Goal: Information Seeking & Learning: Learn about a topic

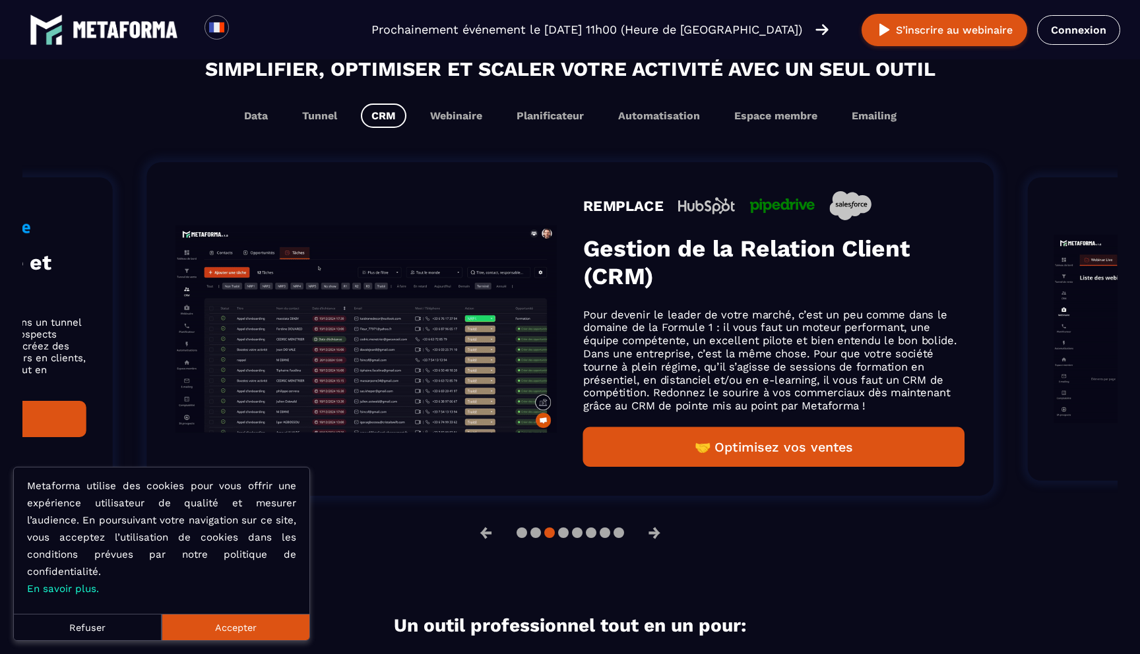
scroll to position [782, 0]
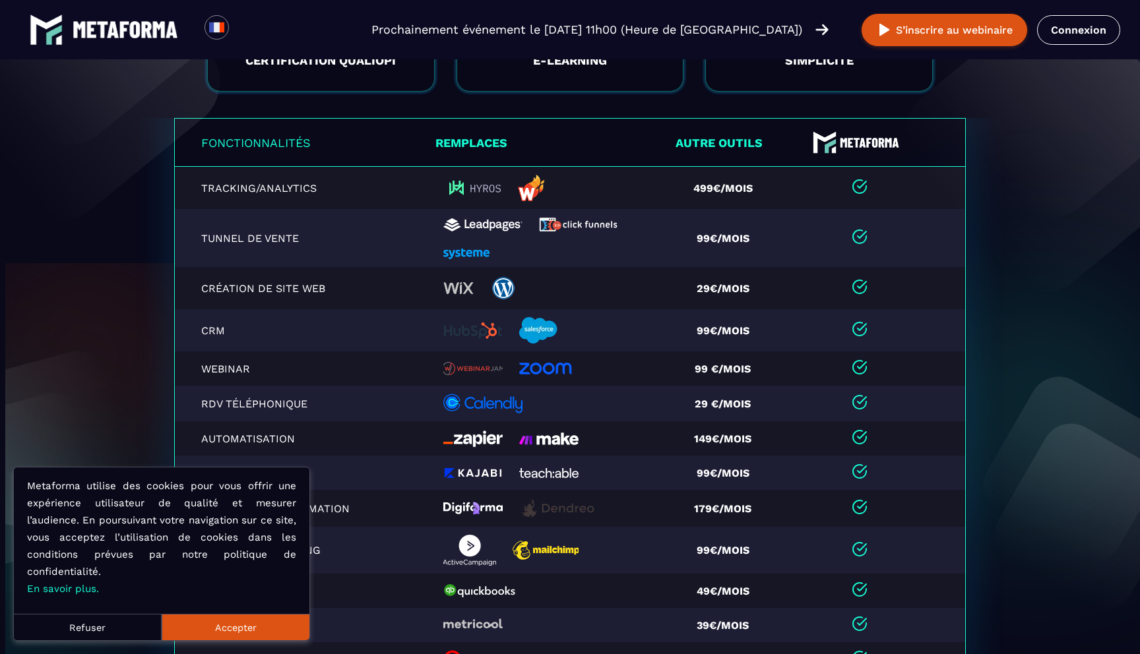
scroll to position [15, 0]
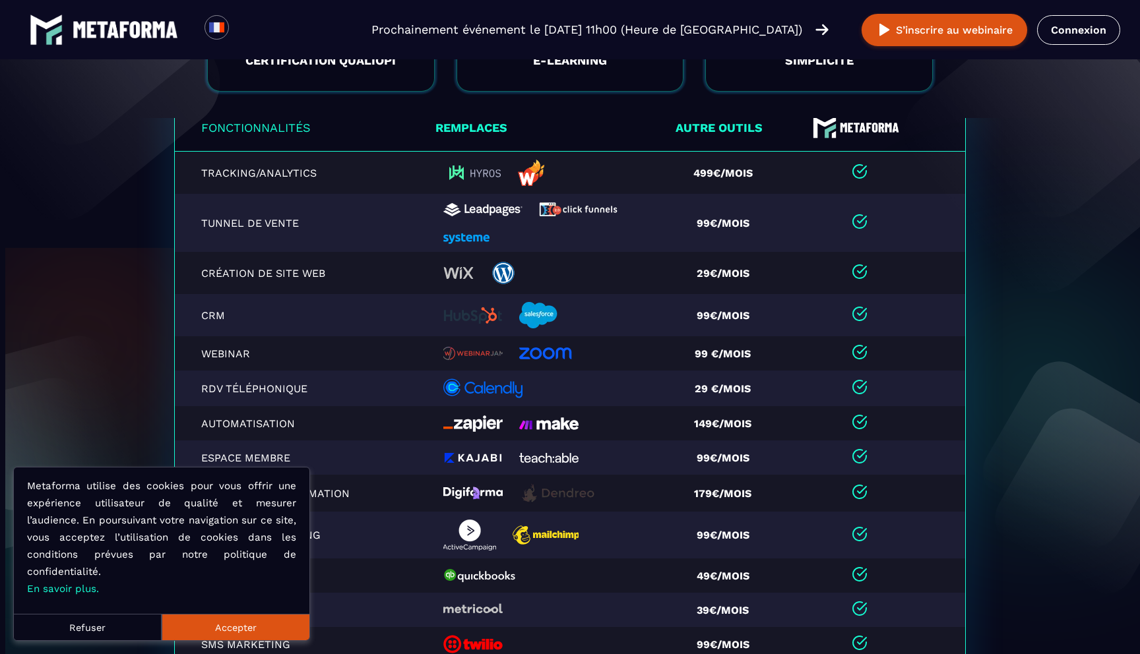
click at [204, 625] on button "Accepter" at bounding box center [236, 627] width 148 height 26
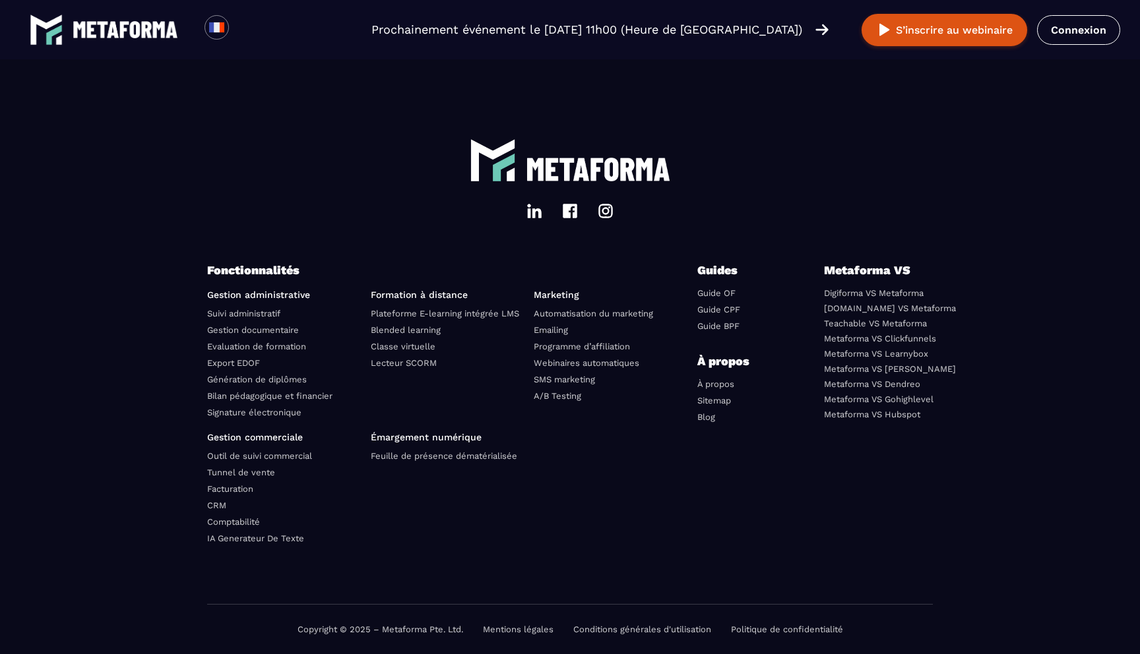
scroll to position [4485, 0]
click at [526, 369] on div "Gestion administrative Suivi administratif Gestion documentaire Evaluation de f…" at bounding box center [452, 424] width 490 height 268
click at [410, 316] on link "Plateforme E-learning intégrée LMS" at bounding box center [445, 314] width 148 height 10
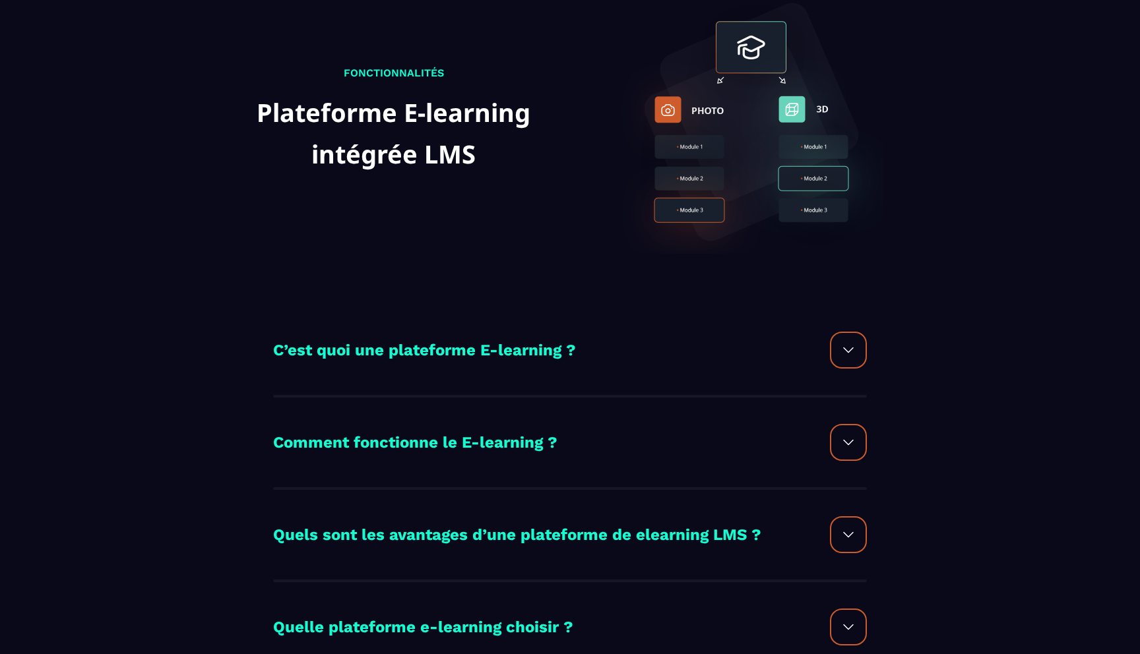
scroll to position [102, 0]
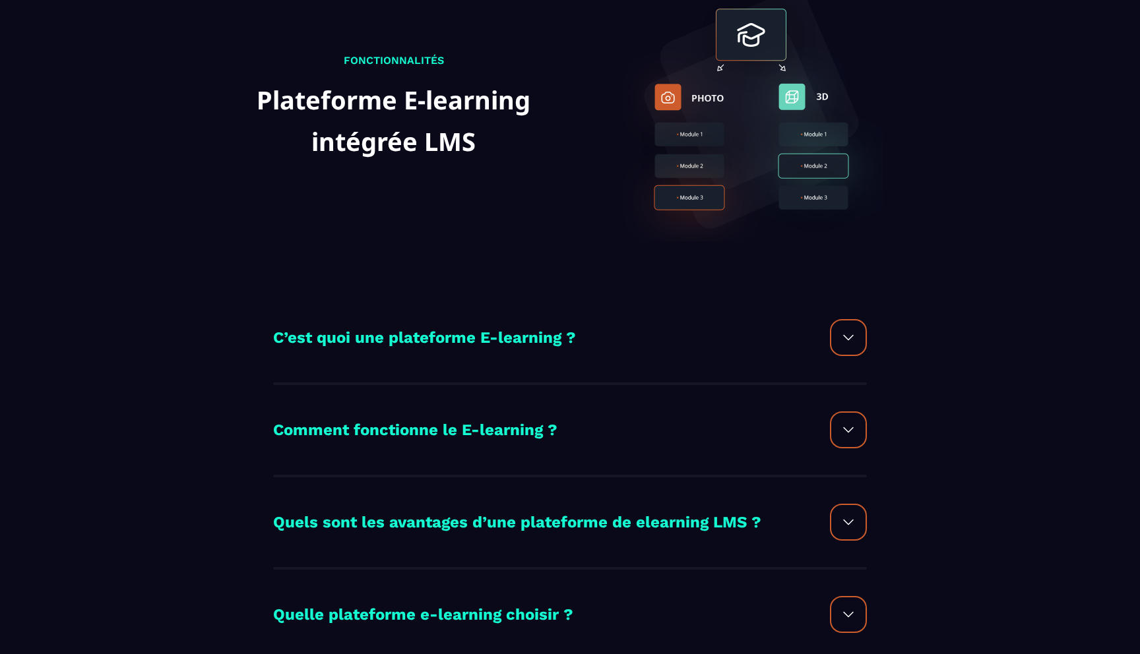
click at [850, 338] on img at bounding box center [848, 338] width 16 height 16
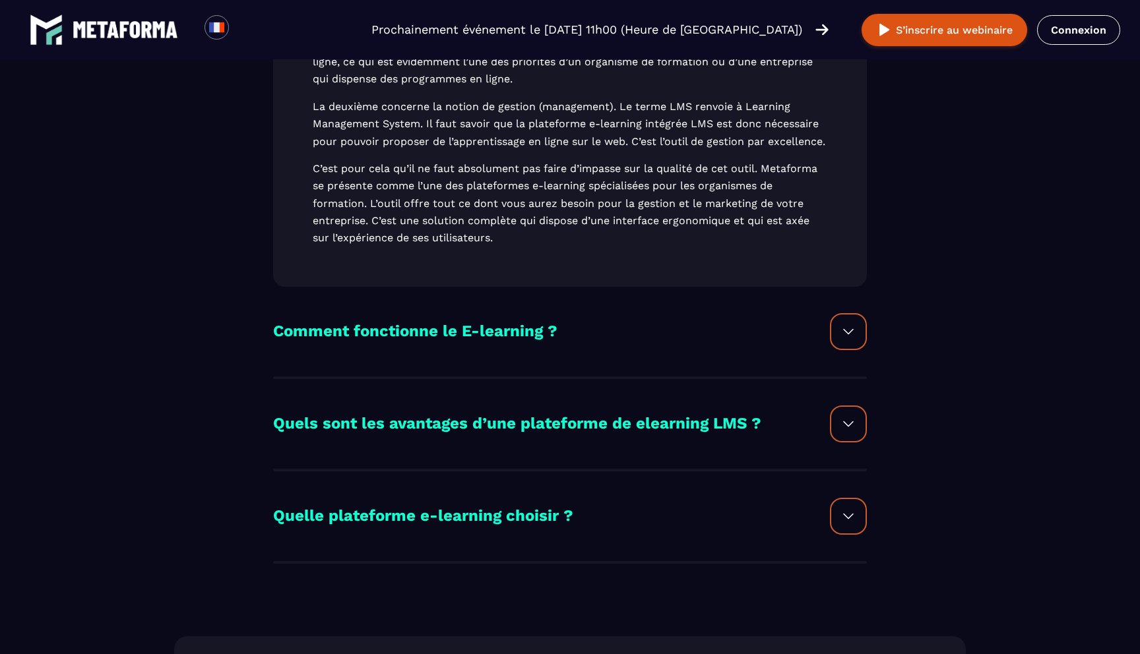
scroll to position [552, 0]
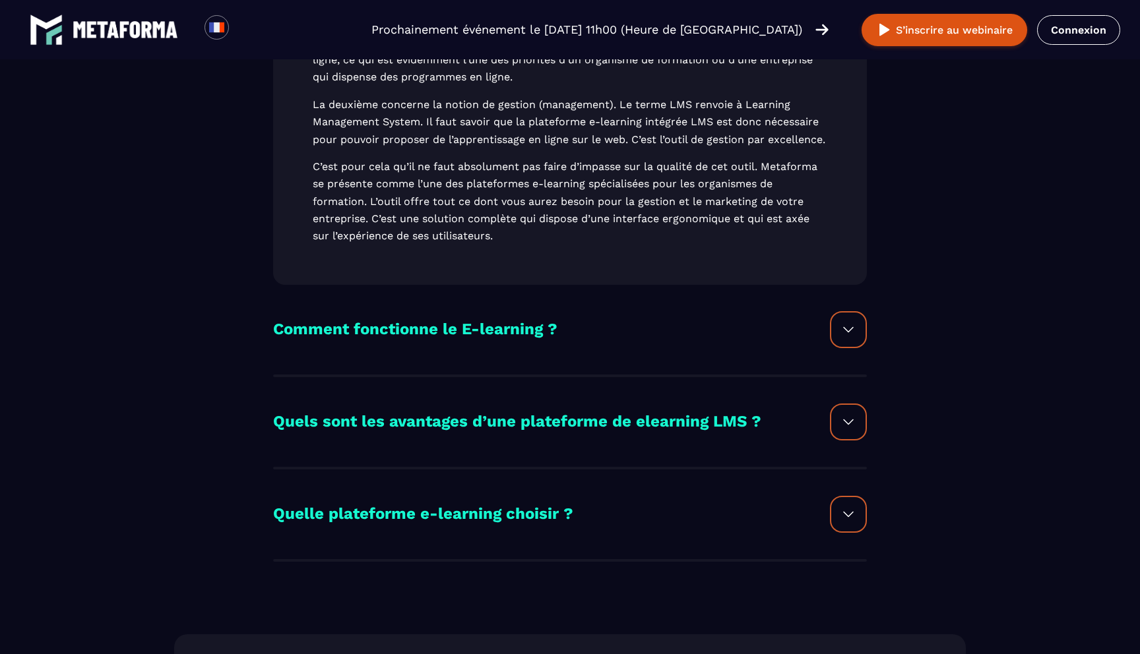
click at [846, 338] on img at bounding box center [848, 330] width 16 height 16
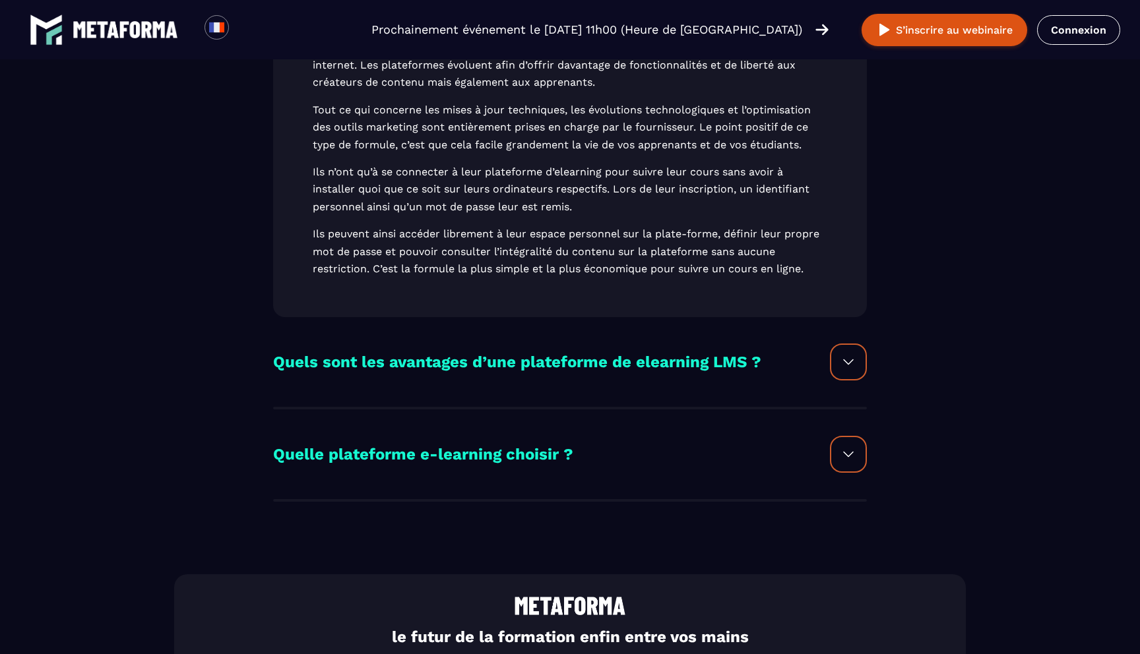
scroll to position [1452, 0]
click at [850, 369] on img at bounding box center [848, 362] width 16 height 16
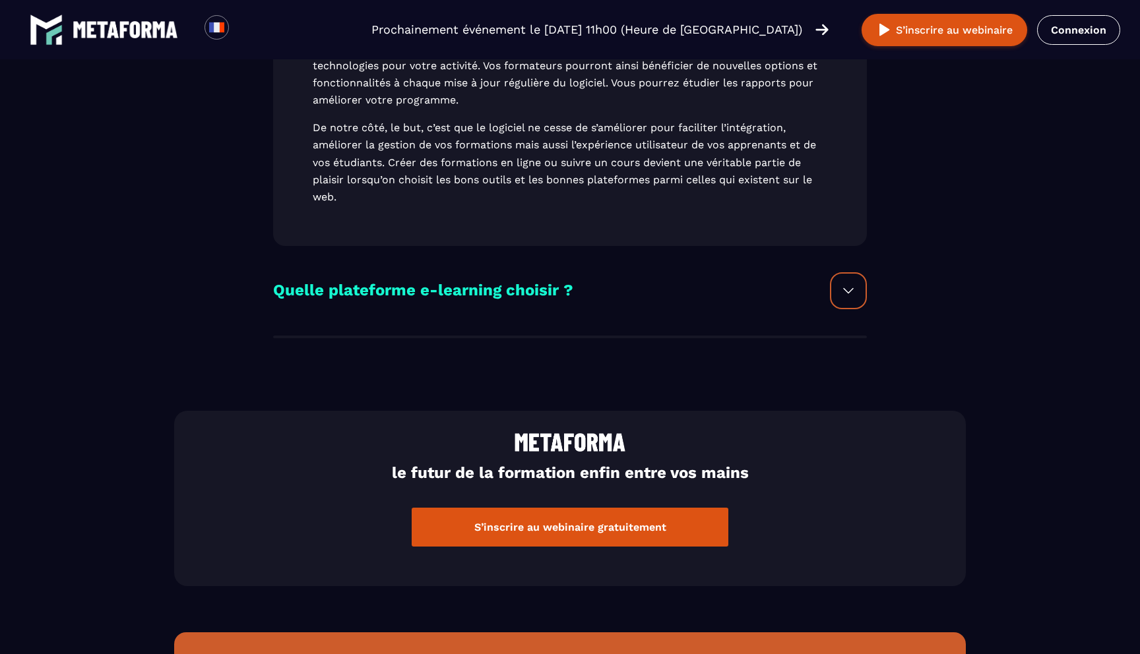
scroll to position [2338, 0]
click at [855, 309] on div at bounding box center [848, 290] width 37 height 37
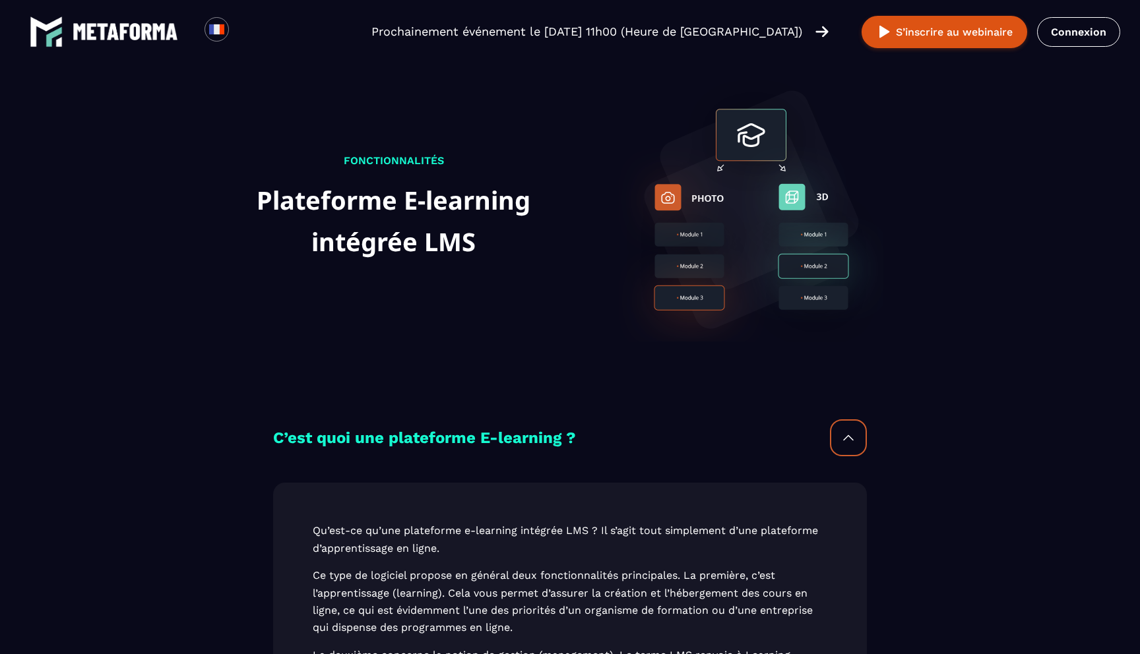
scroll to position [0, 0]
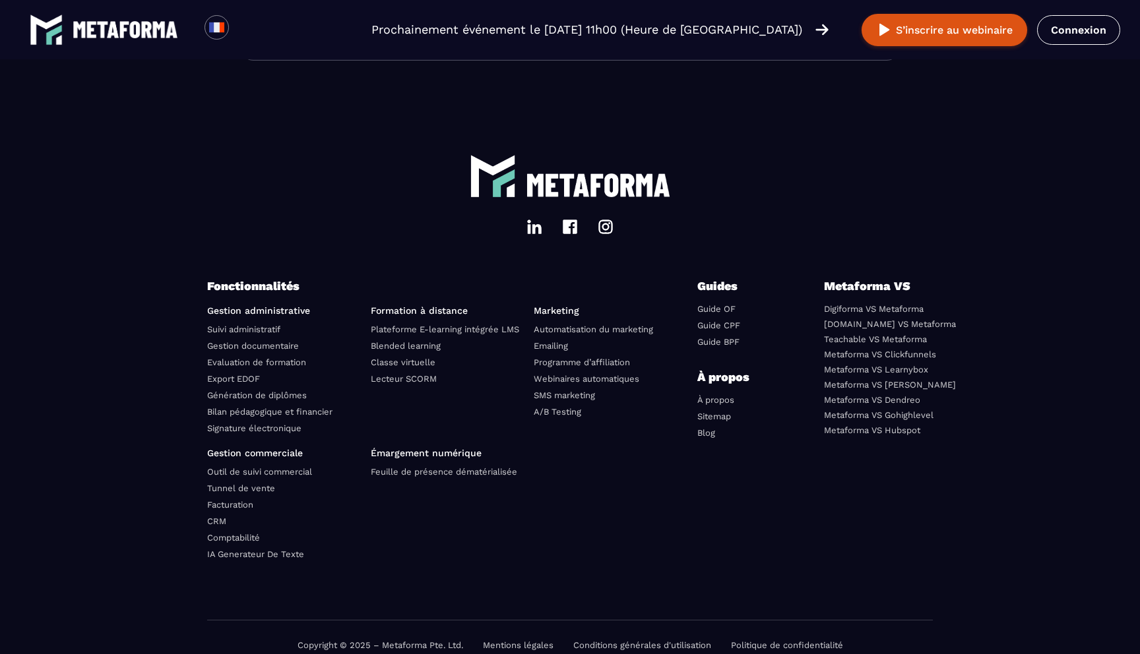
scroll to position [3797, 0]
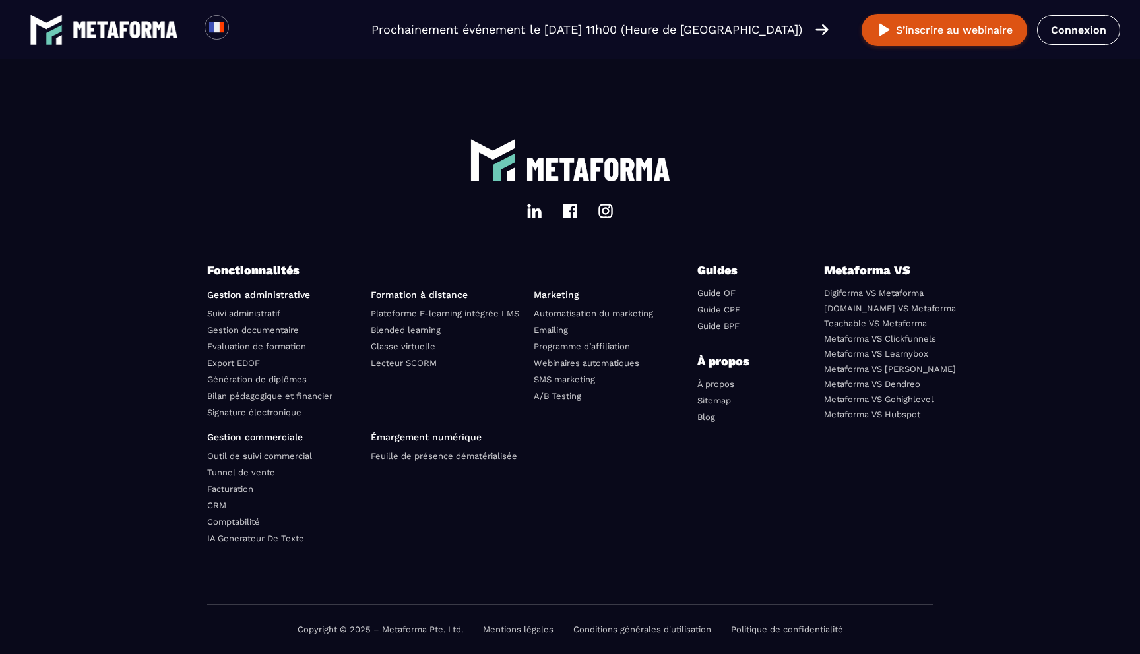
click at [419, 327] on link "Blended learning" at bounding box center [406, 330] width 70 height 10
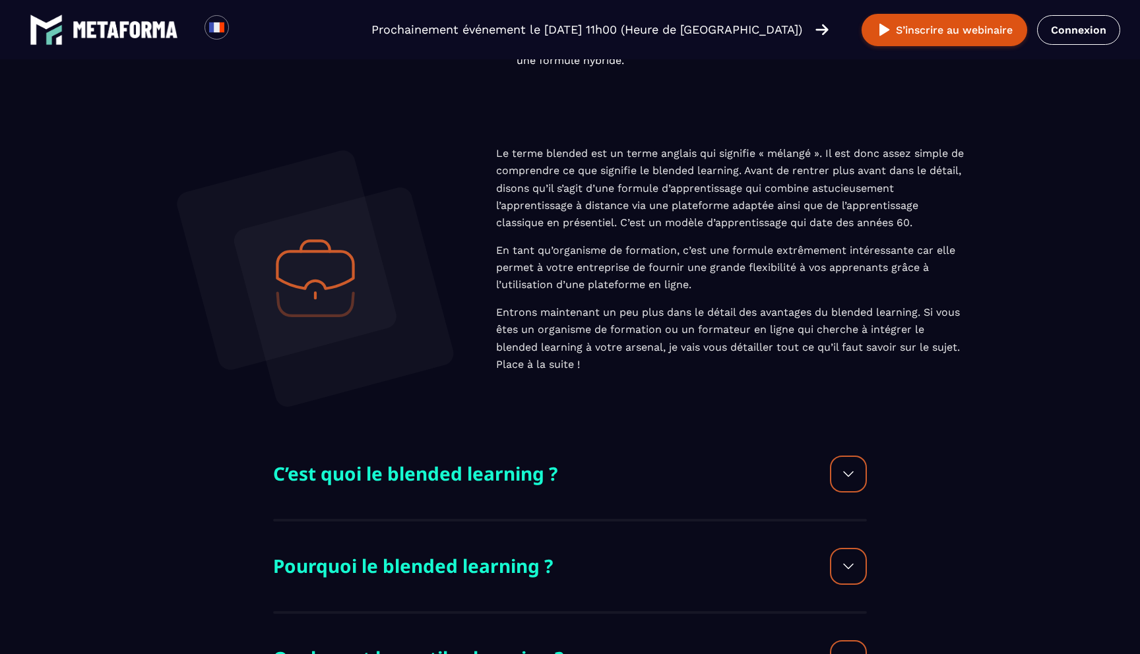
scroll to position [377, 0]
click at [850, 478] on img at bounding box center [848, 475] width 16 height 16
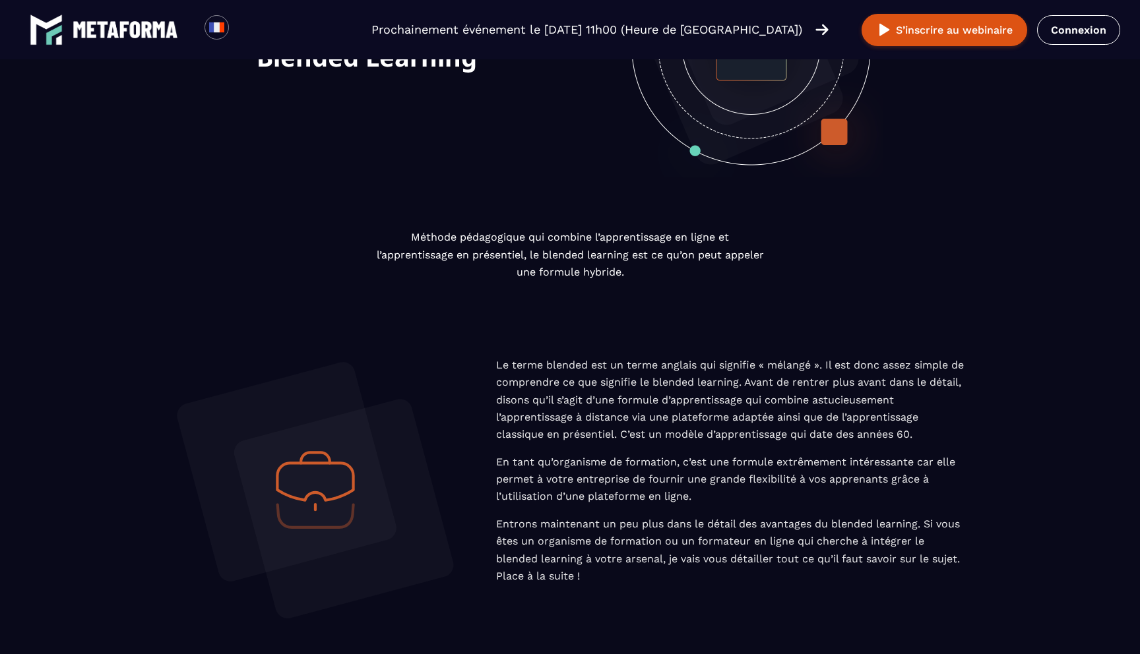
scroll to position [152, 0]
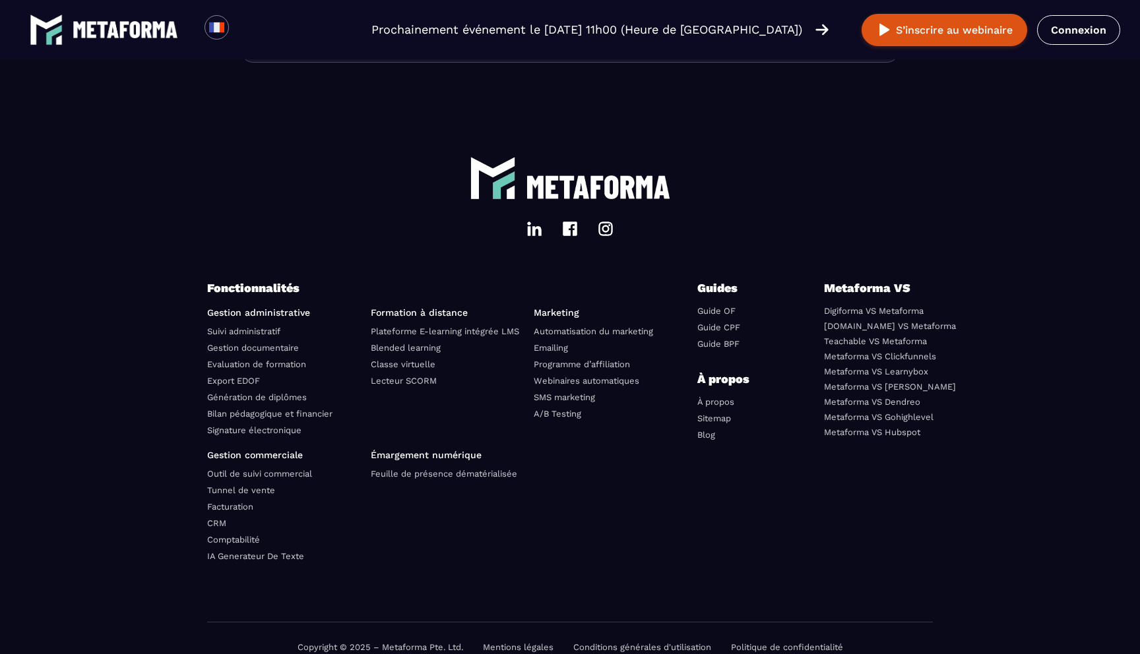
scroll to position [3797, 0]
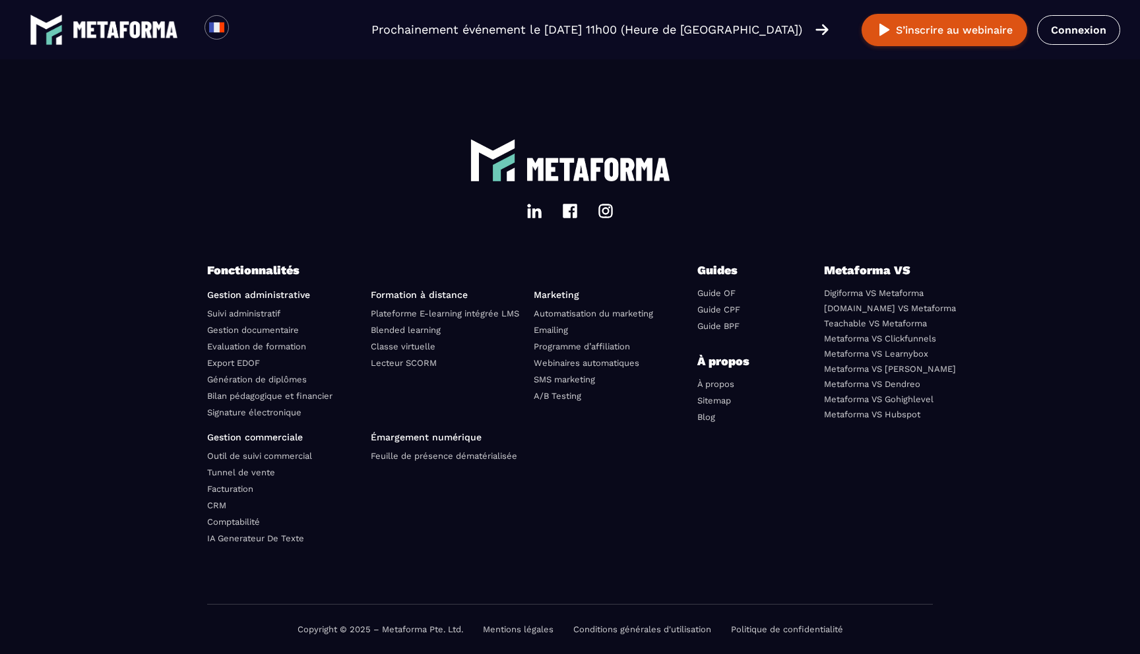
click at [400, 349] on link "Classe virtuelle" at bounding box center [403, 347] width 65 height 10
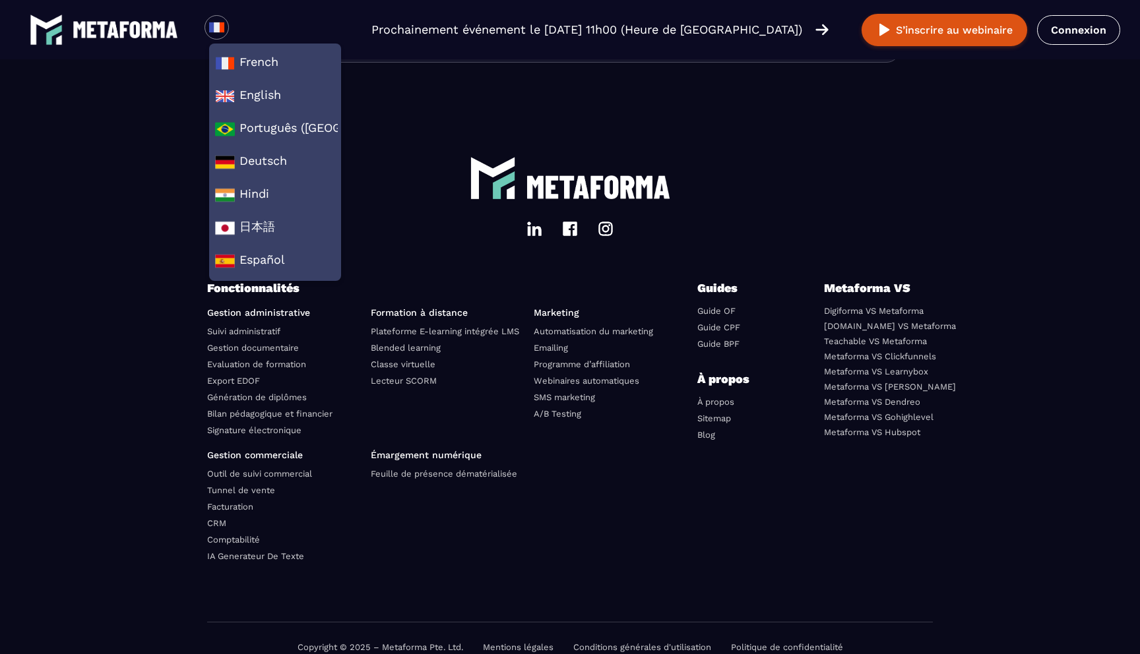
scroll to position [3797, 0]
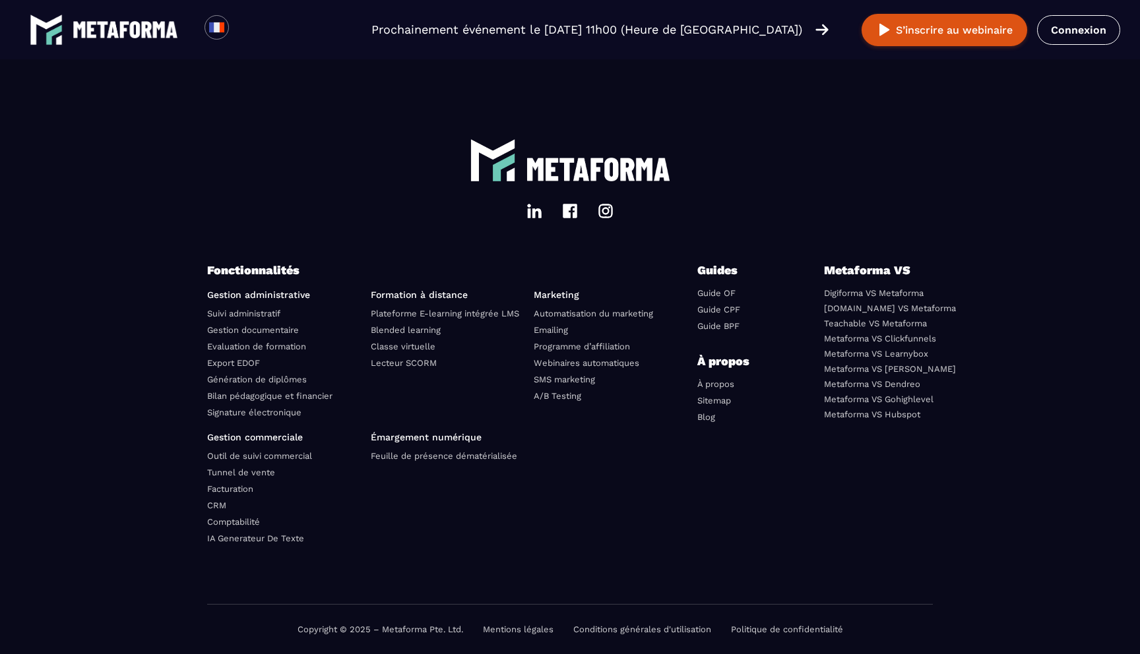
click at [404, 366] on link "Lecteur SCORM" at bounding box center [404, 363] width 66 height 10
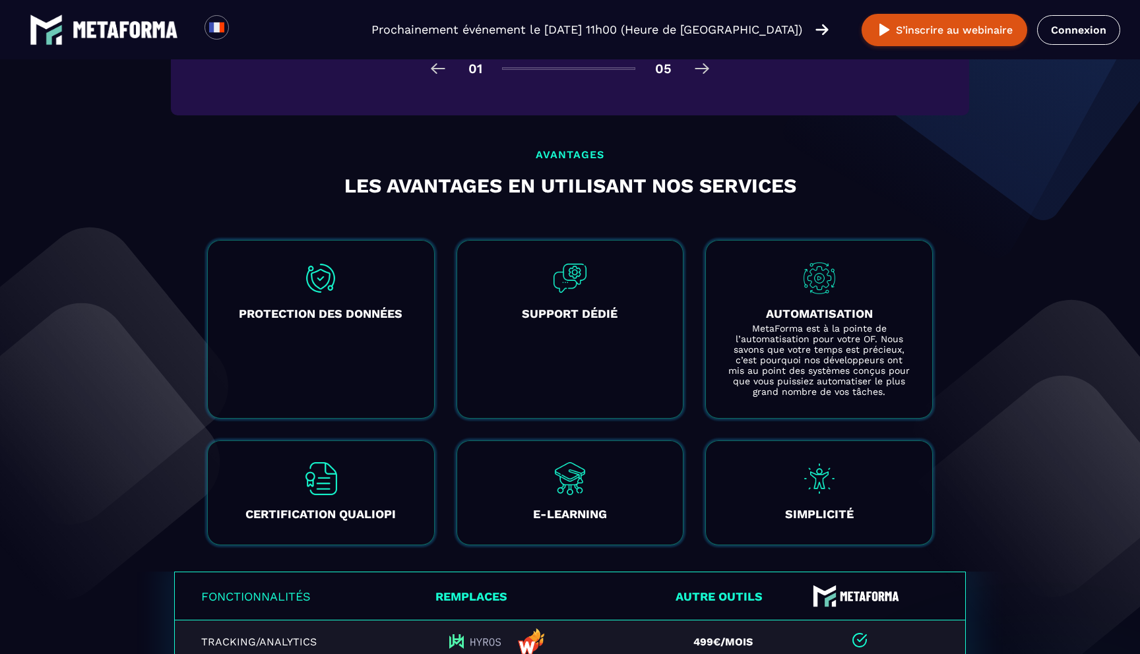
scroll to position [2309, 0]
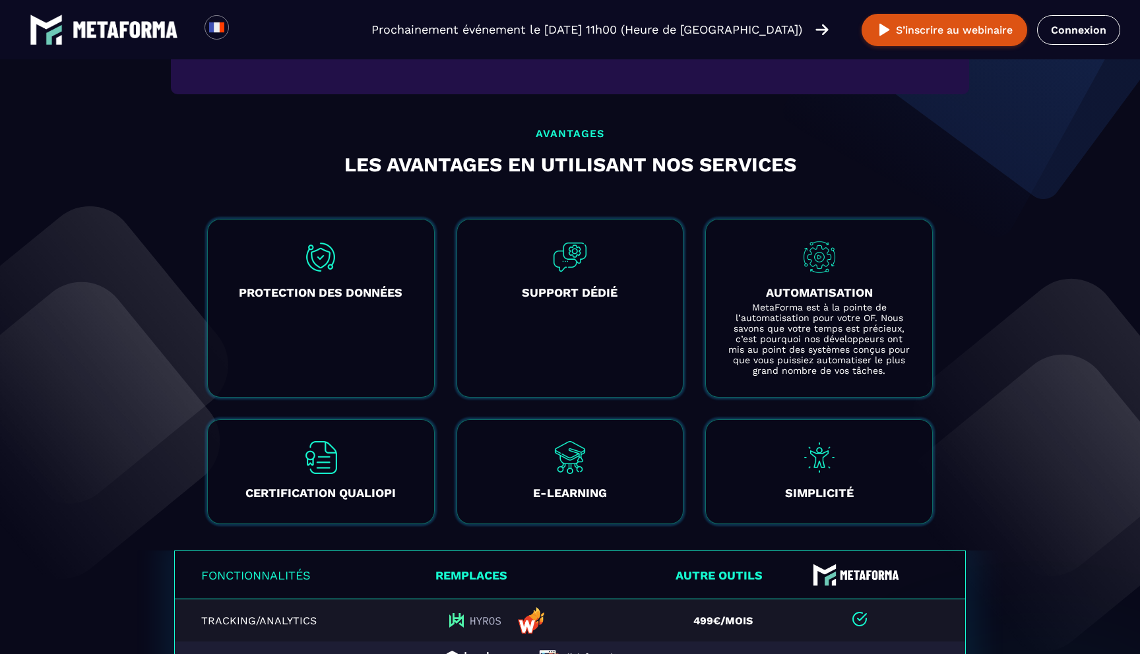
click at [817, 291] on h3 "AUTOMATISATION" at bounding box center [819, 293] width 184 height 18
click at [815, 255] on img at bounding box center [819, 257] width 33 height 33
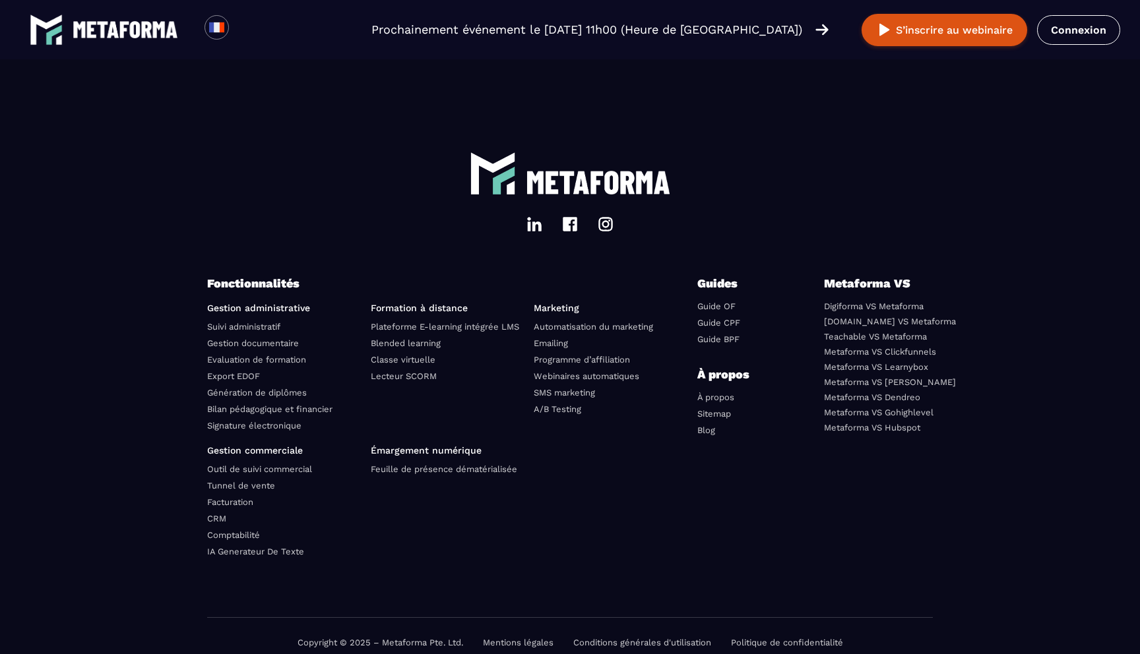
scroll to position [4506, 0]
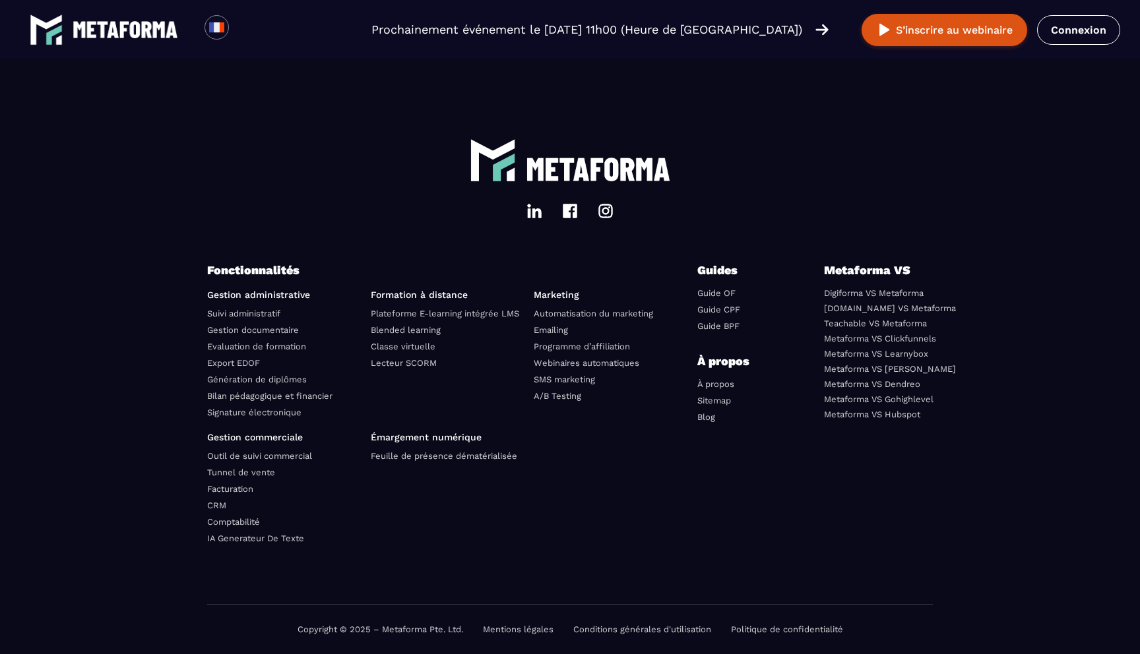
click at [242, 412] on link "Signature électronique" at bounding box center [254, 413] width 94 height 10
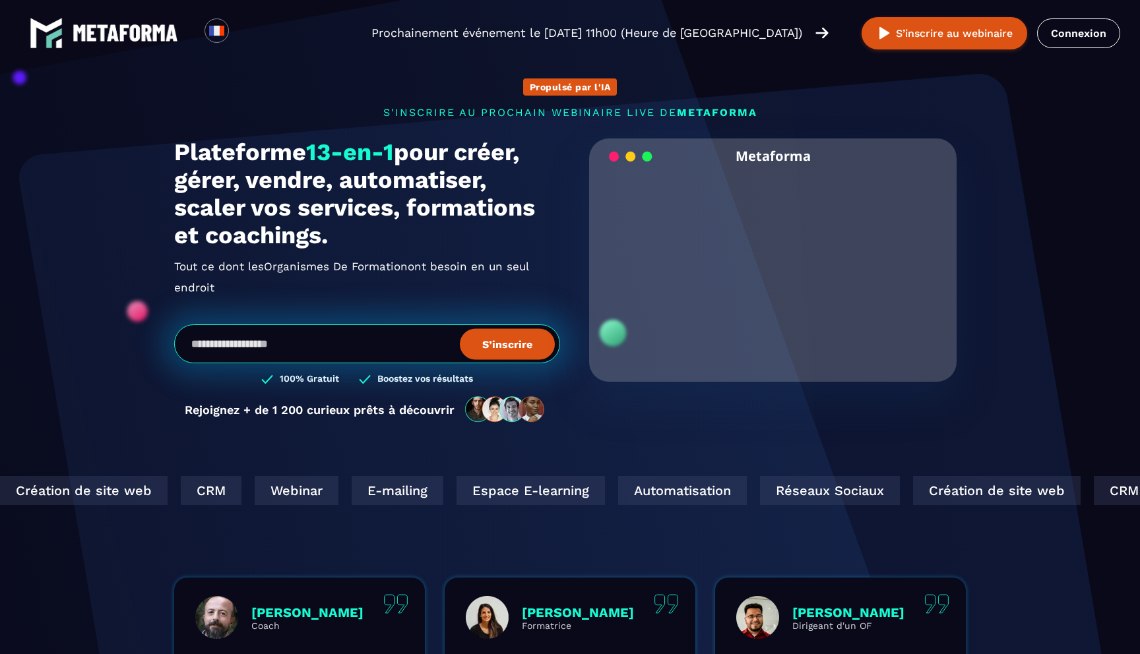
click at [561, 383] on div "Plateforme 13-en-1 pour créer, gérer, vendre, automatiser, scaler vos services,…" at bounding box center [569, 288] width 791 height 298
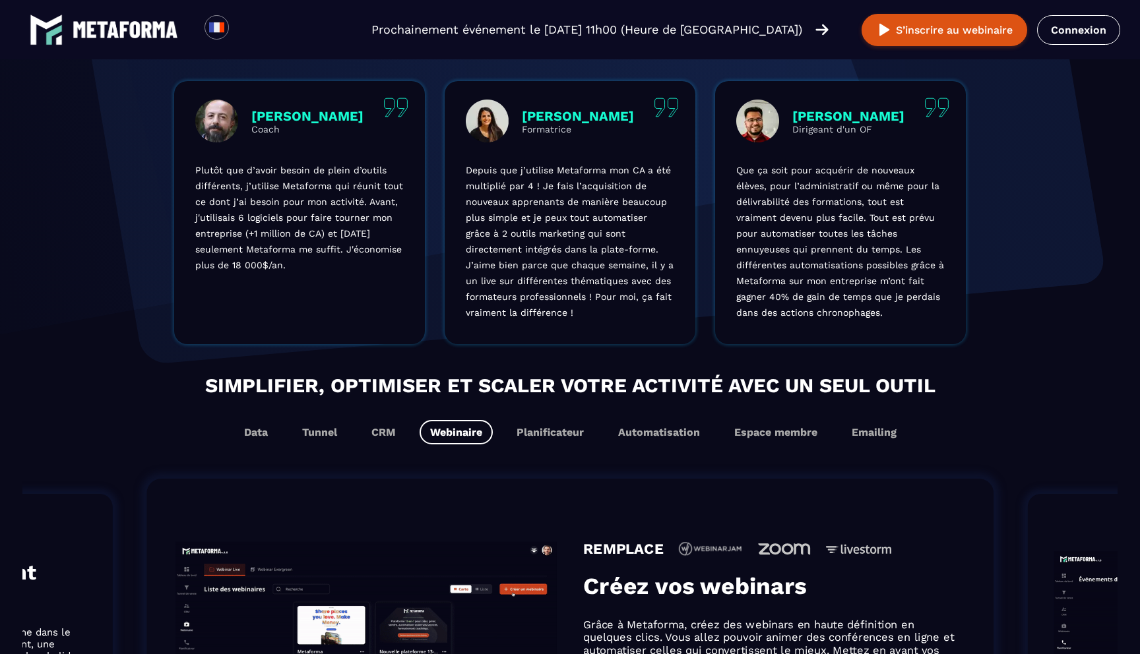
scroll to position [479, 0]
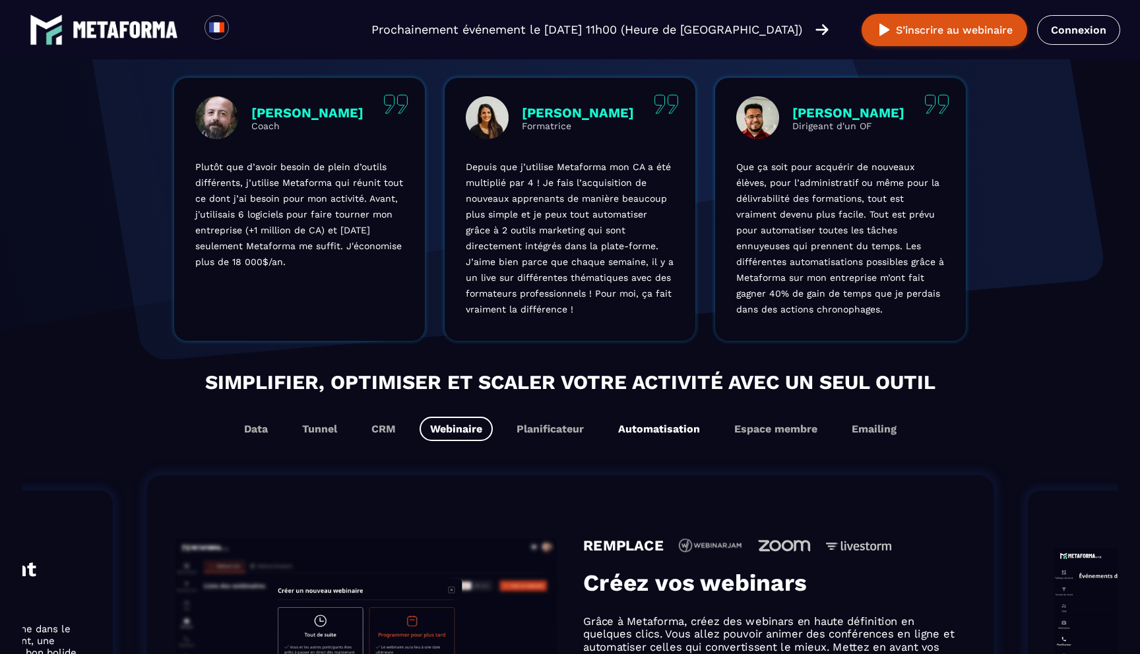
click at [681, 425] on button "Automatisation" at bounding box center [658, 429] width 103 height 24
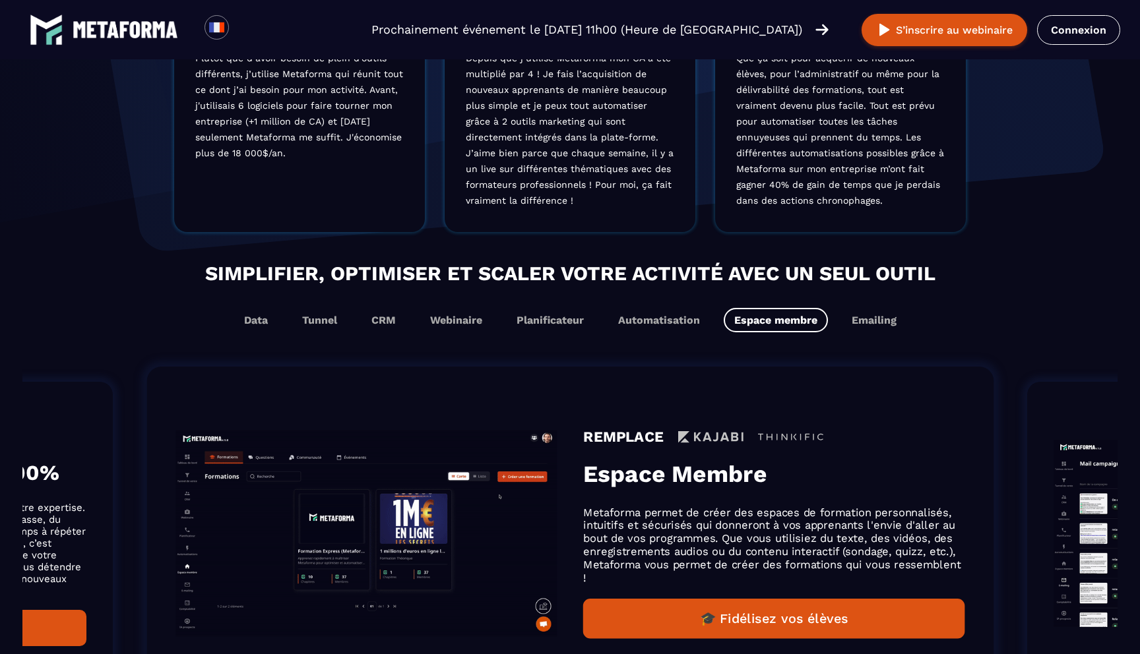
scroll to position [587, 0]
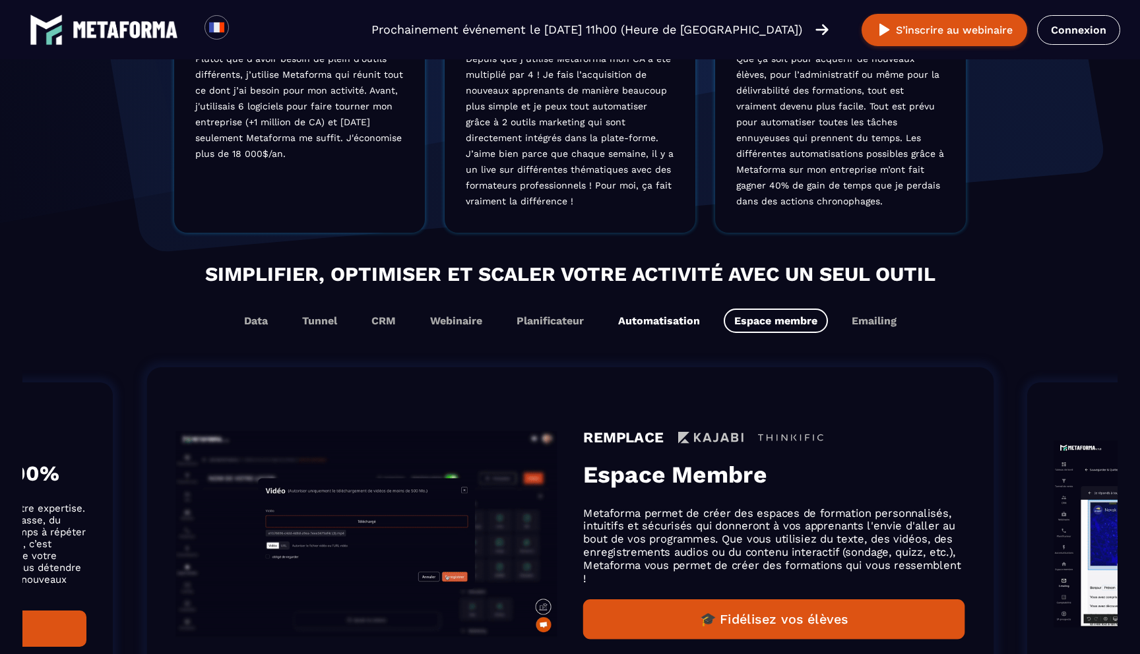
click at [655, 327] on button "Automatisation" at bounding box center [658, 321] width 103 height 24
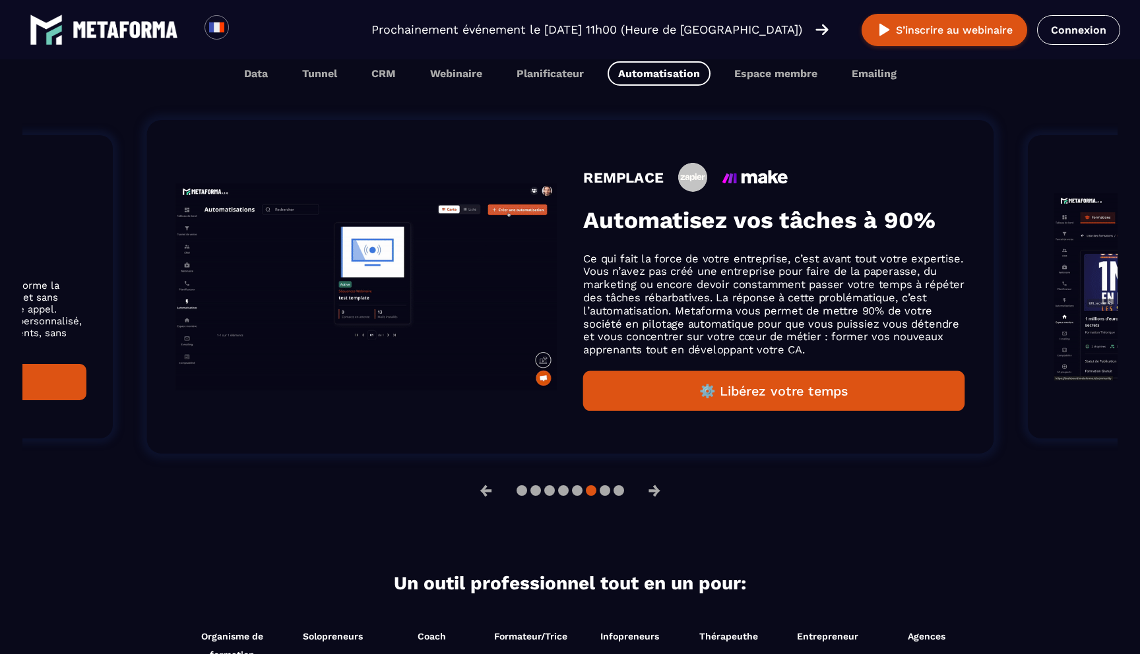
scroll to position [806, 0]
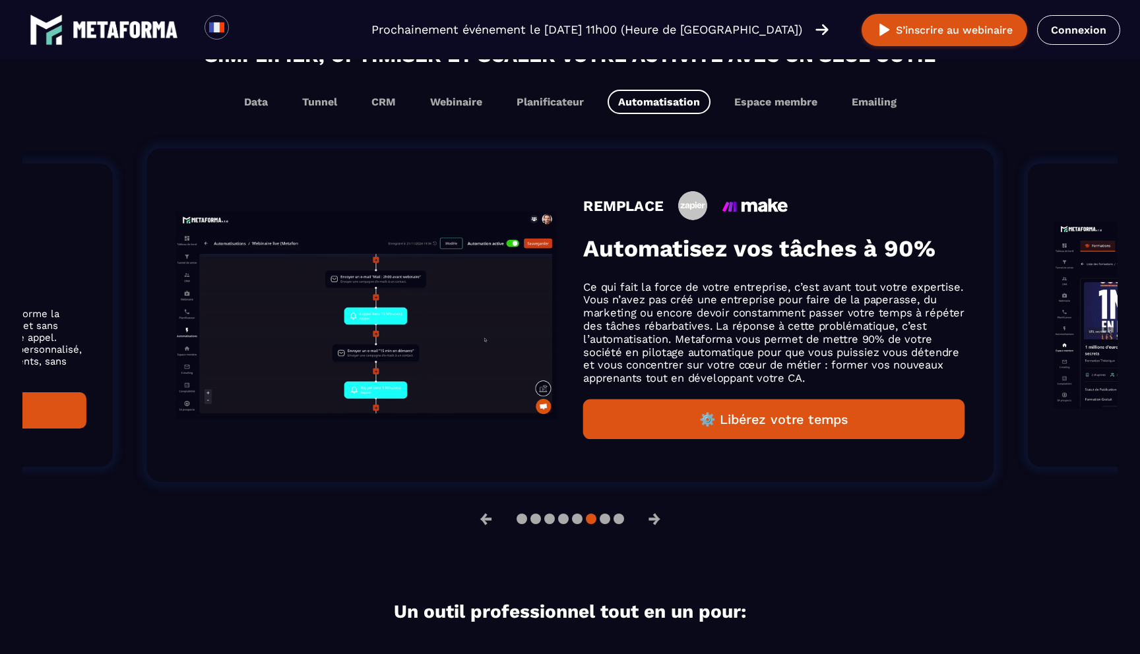
click at [775, 427] on button "⚙️ Libérez votre temps" at bounding box center [773, 420] width 381 height 40
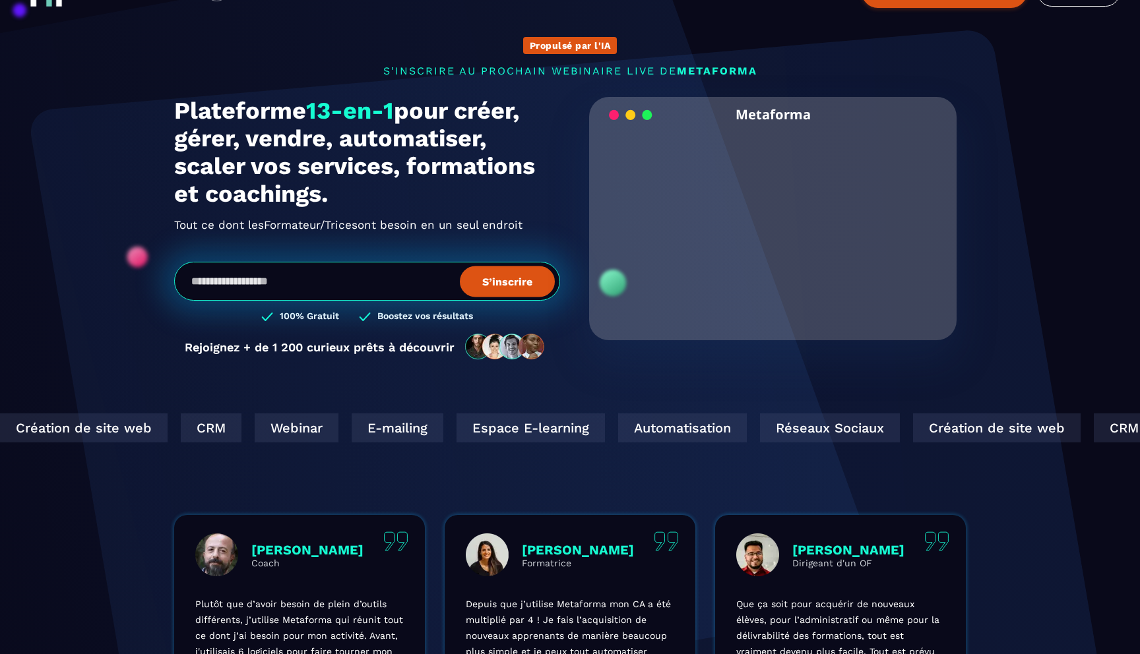
scroll to position [52, 0]
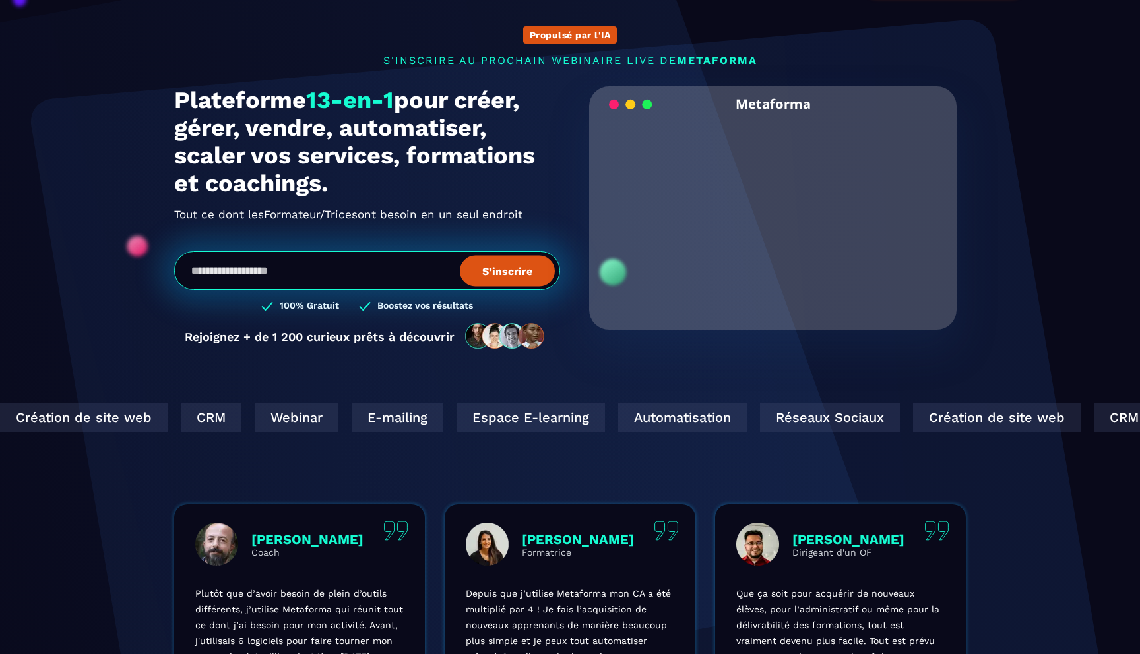
click at [521, 420] on div "Automatisation" at bounding box center [507, 417] width 129 height 29
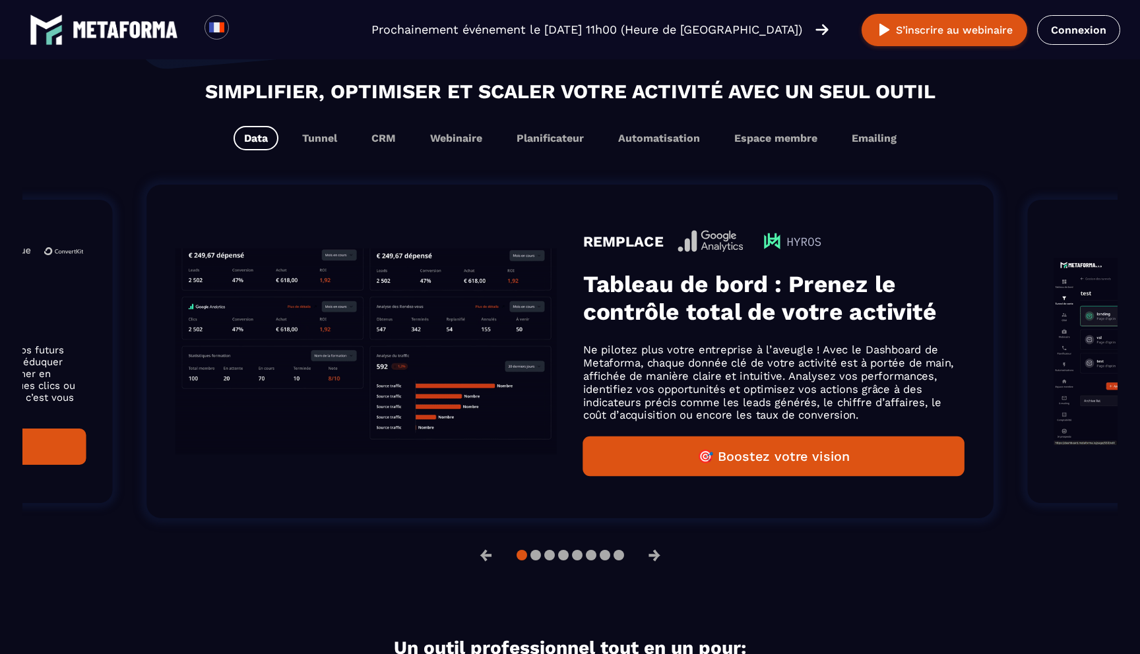
scroll to position [770, 0]
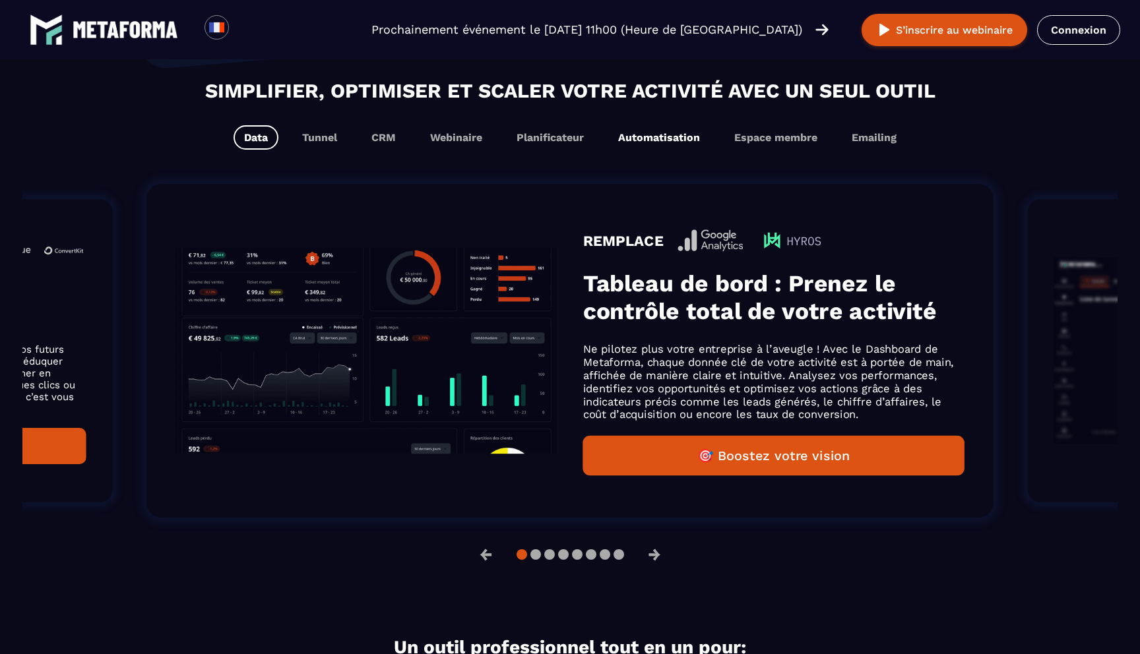
click at [655, 144] on button "Automatisation" at bounding box center [658, 137] width 103 height 24
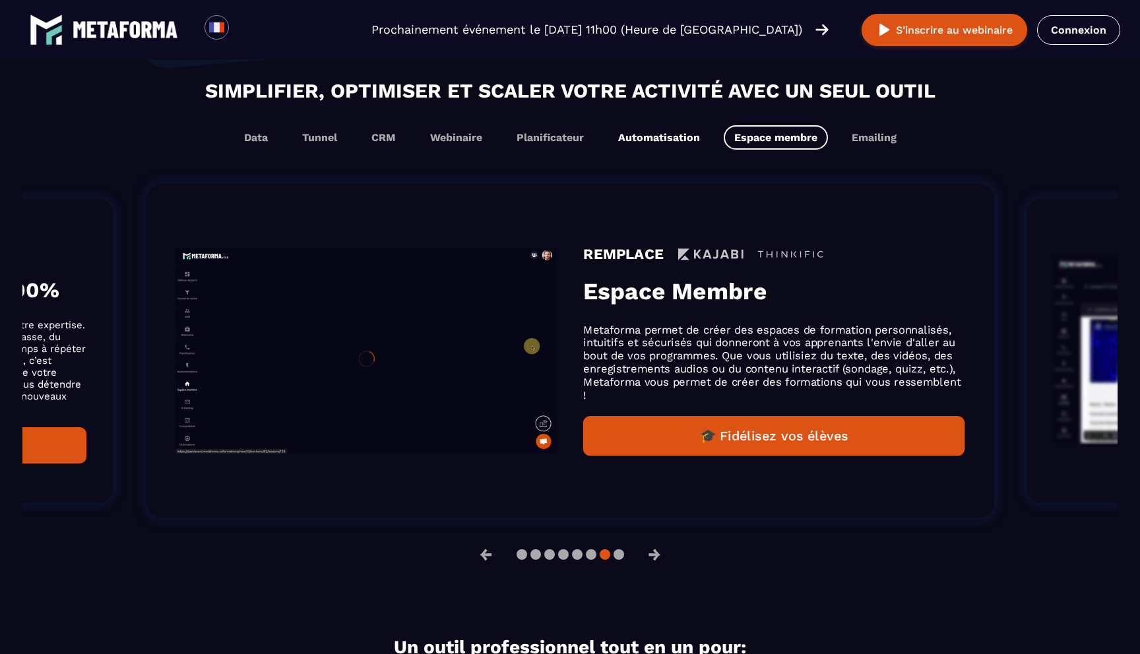
click at [667, 139] on button "Automatisation" at bounding box center [658, 137] width 103 height 24
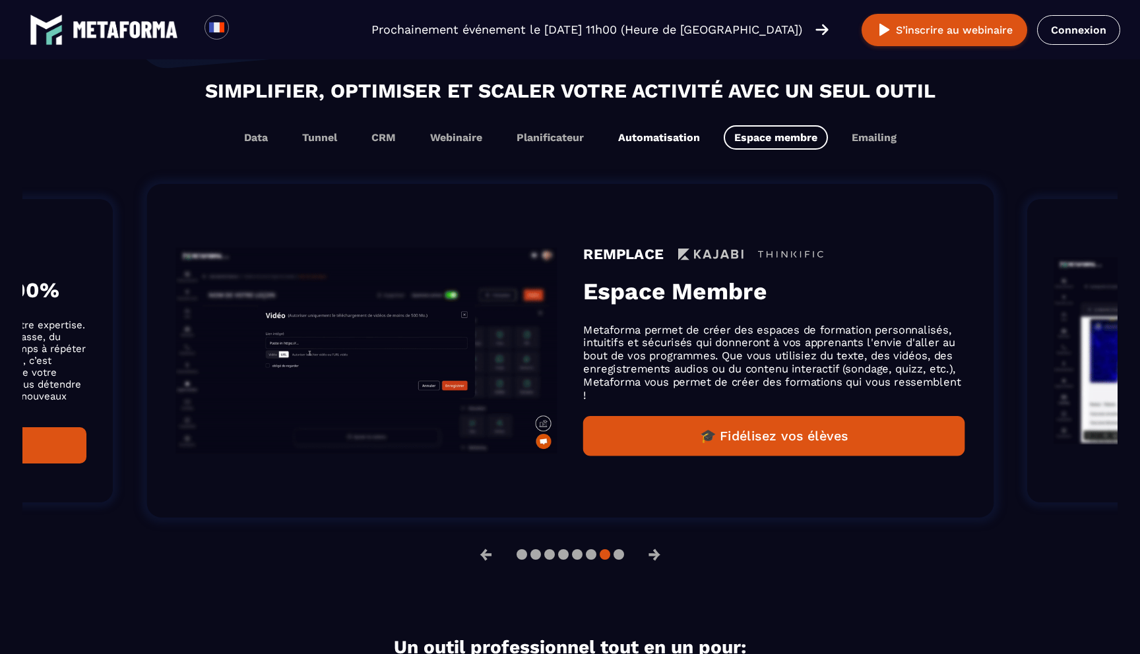
click at [667, 139] on button "Automatisation" at bounding box center [658, 137] width 103 height 24
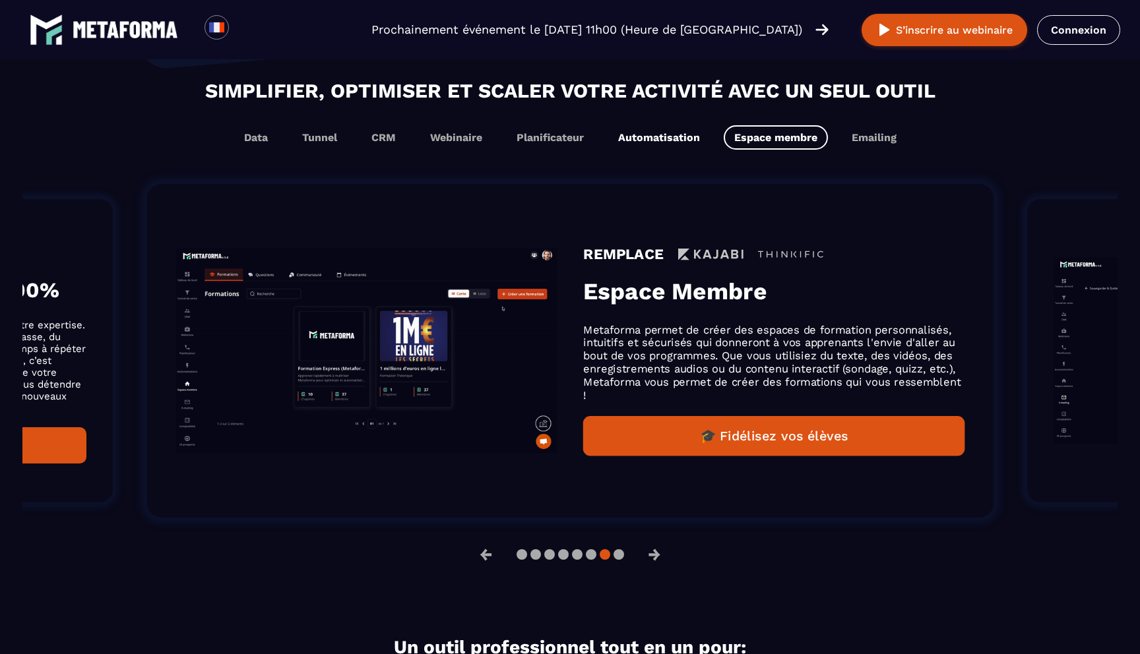
click at [667, 139] on button "Automatisation" at bounding box center [658, 137] width 103 height 24
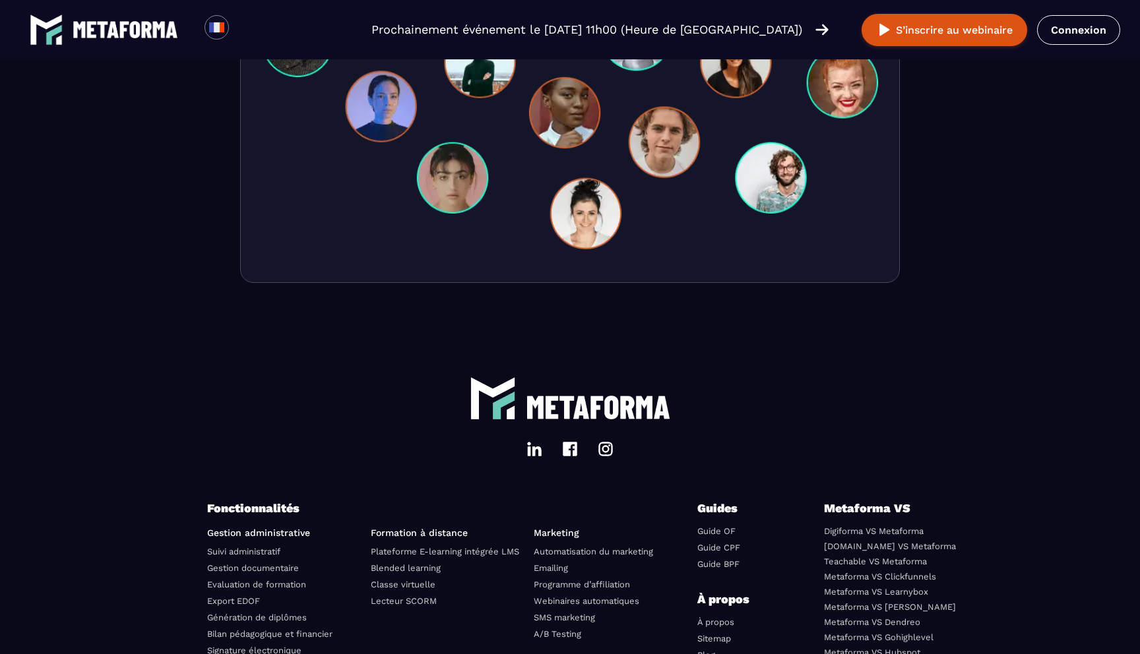
scroll to position [4485, 0]
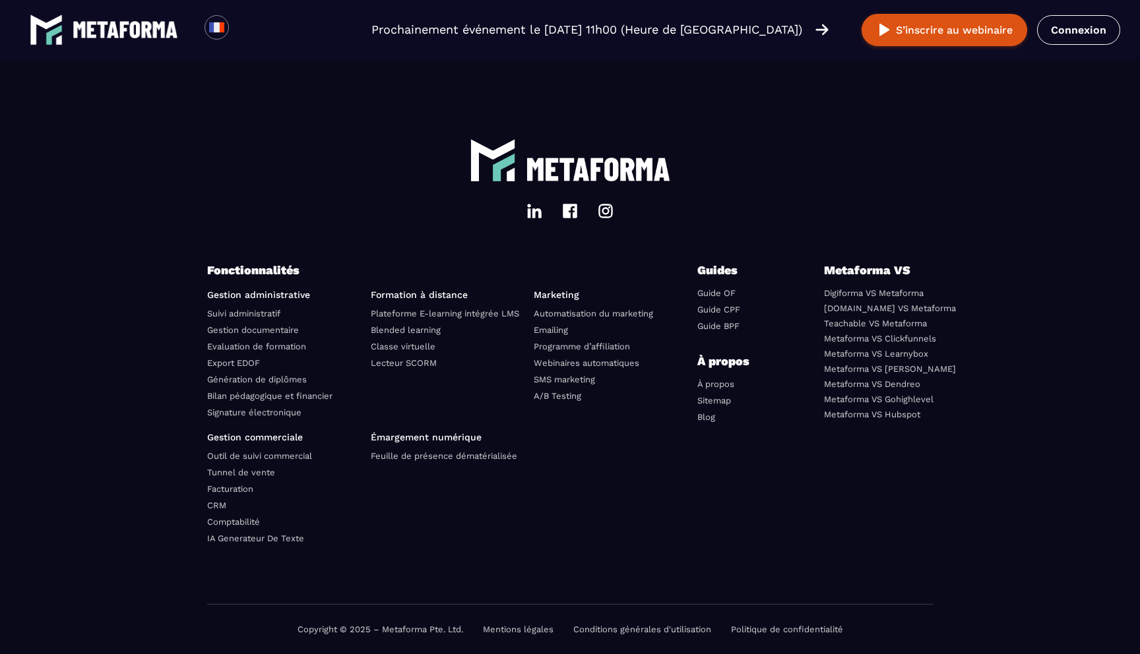
click at [560, 332] on link "Emailing" at bounding box center [551, 330] width 34 height 10
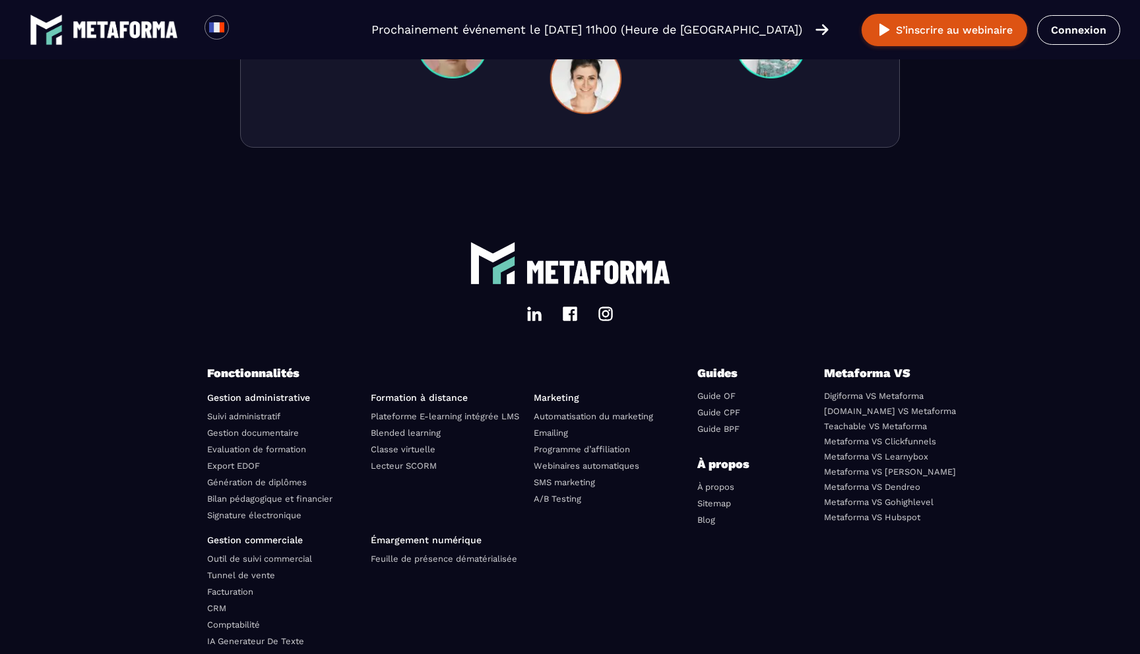
scroll to position [4485, 0]
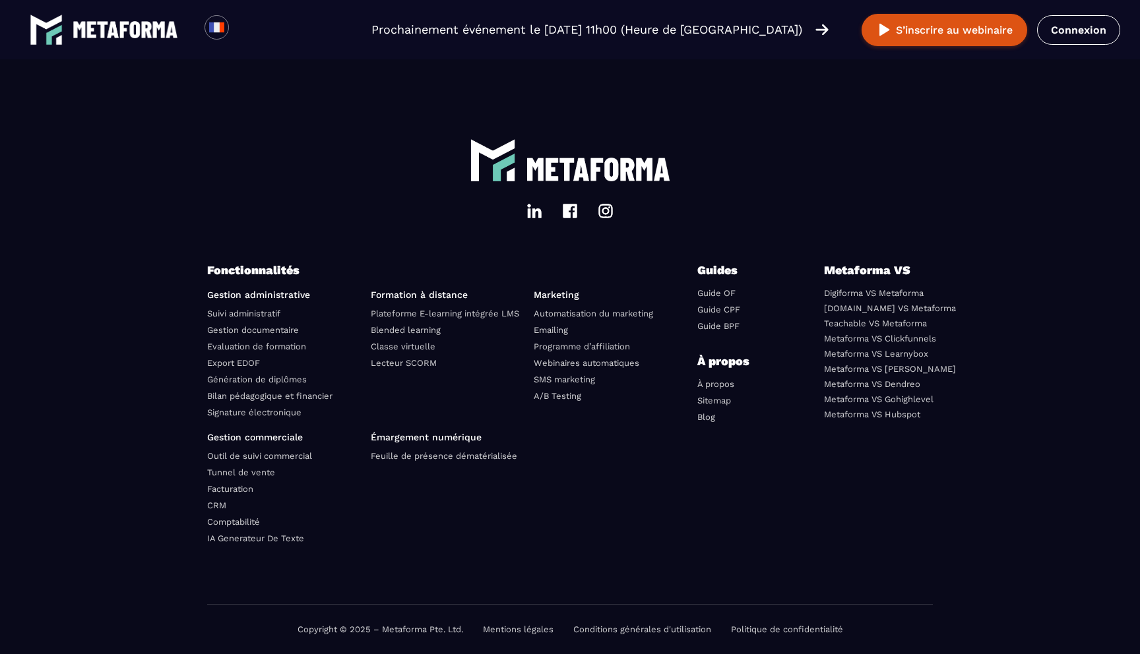
click at [508, 634] on div "Copyright © 2025 – Metaforma Pte. Ltd. Mentions légales Conditions générales d'…" at bounding box center [570, 629] width 726 height 49
click at [516, 631] on link "Mentions légales" at bounding box center [518, 630] width 71 height 10
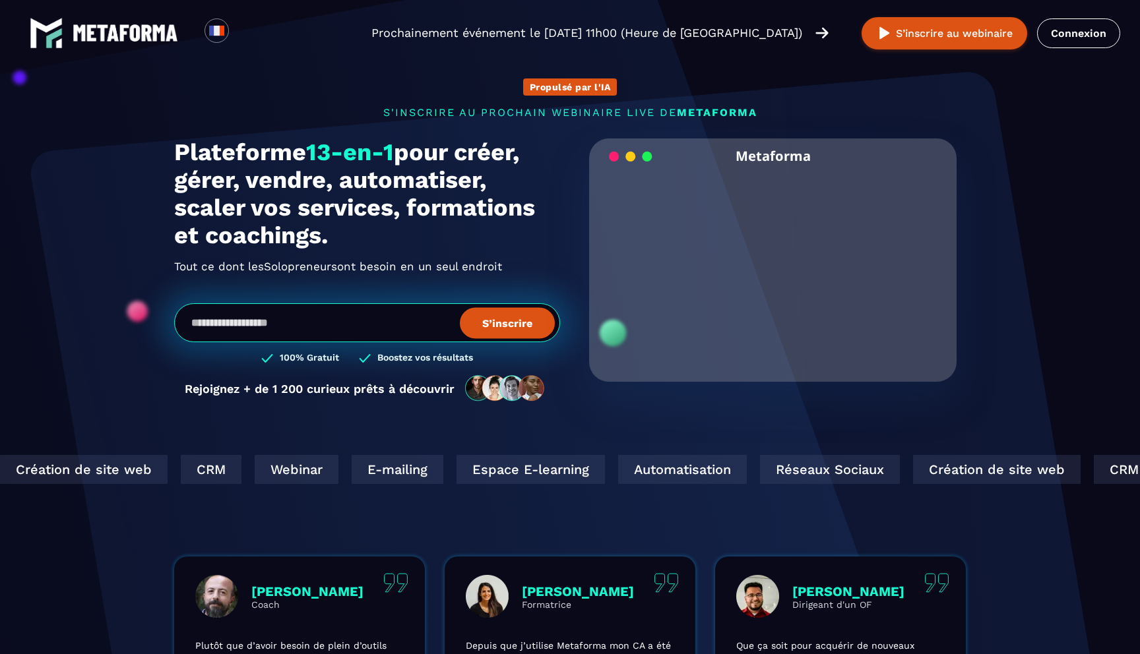
click at [222, 325] on input "email" at bounding box center [367, 322] width 386 height 39
click at [124, 354] on section "Propulsé par l'IA s'inscrire au prochain webinaire live de METAFORMA Prochainem…" at bounding box center [570, 423] width 1140 height 846
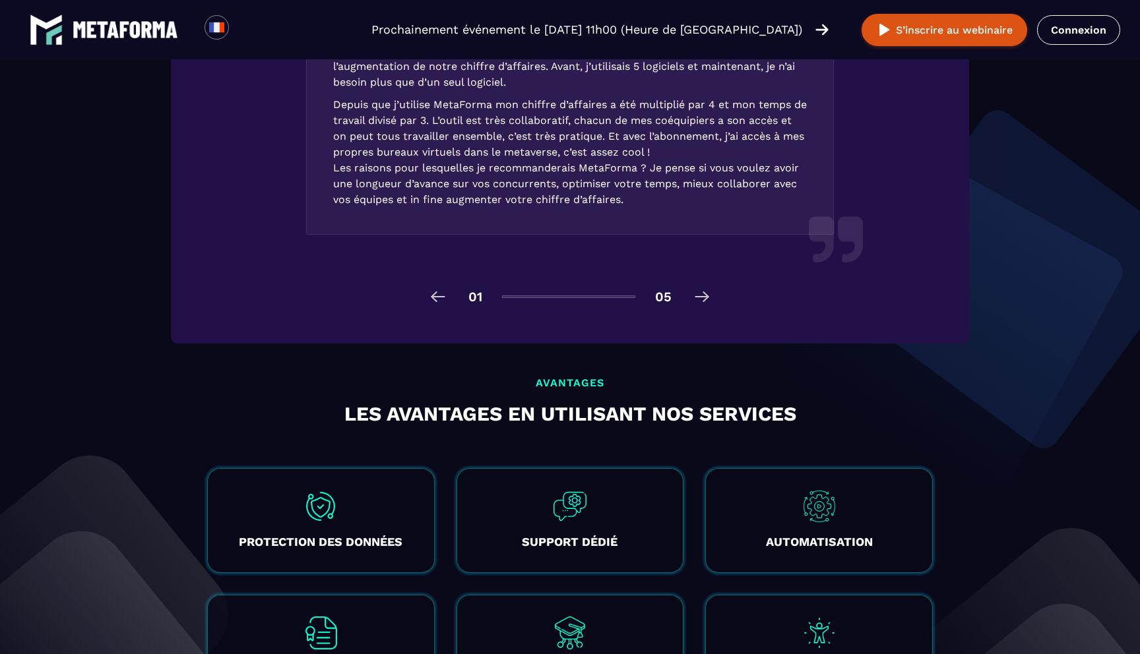
scroll to position [2039, 0]
